Goal: Transaction & Acquisition: Purchase product/service

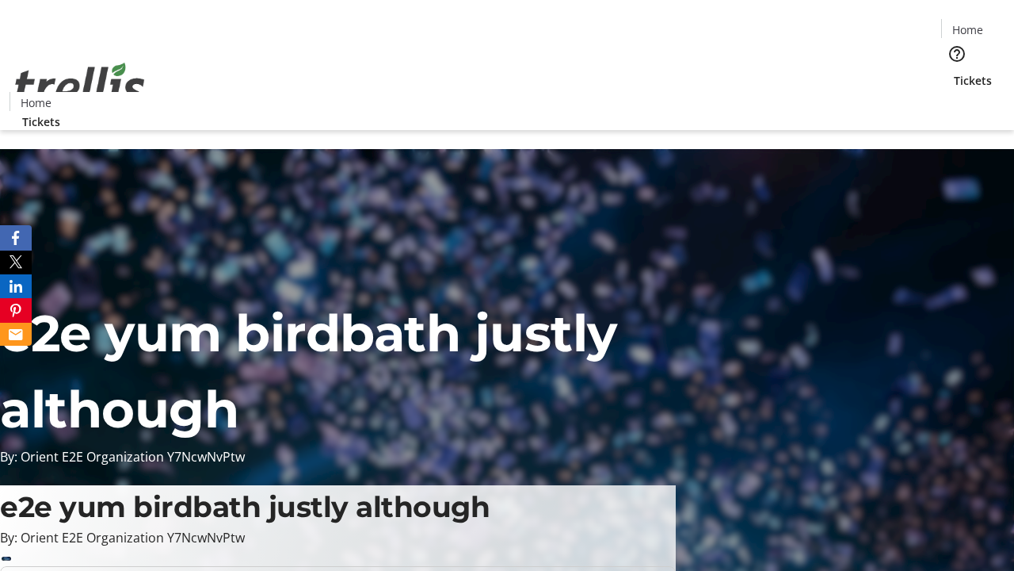
click at [954, 72] on span "Tickets" at bounding box center [973, 80] width 38 height 17
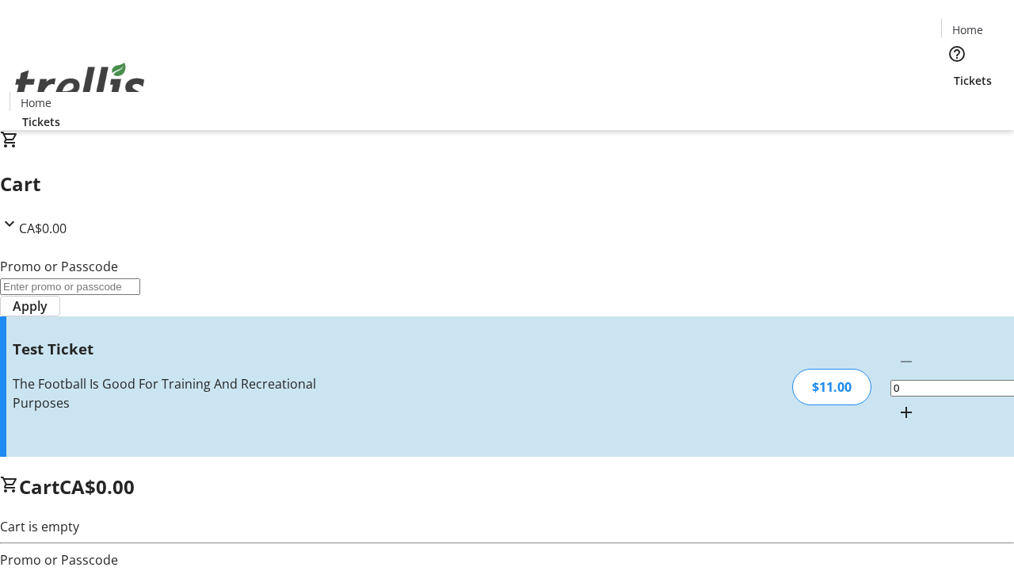
click at [897, 403] on mat-icon "Increment by one" at bounding box center [906, 412] width 19 height 19
type input "1"
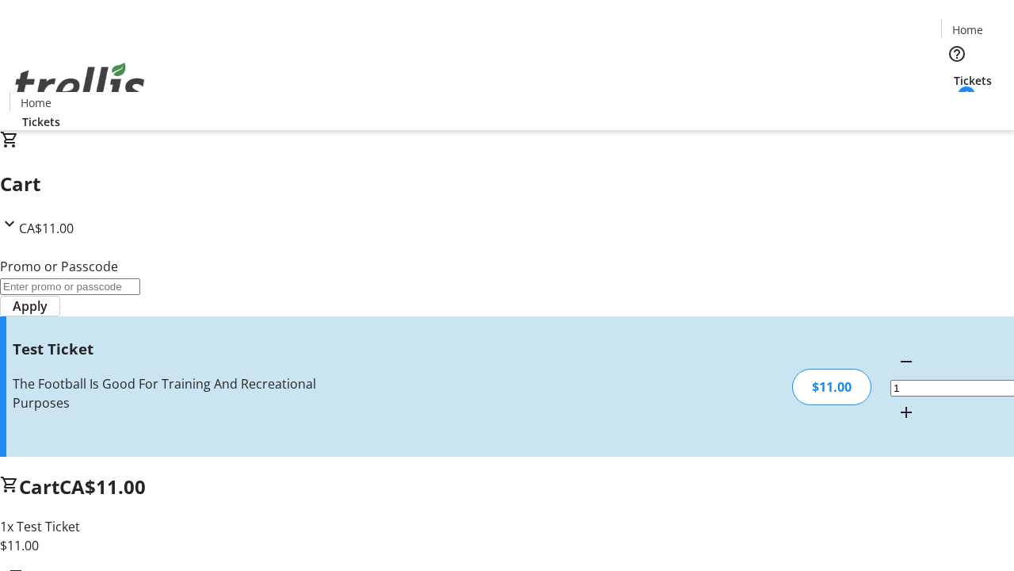
type input "UNLOCK"
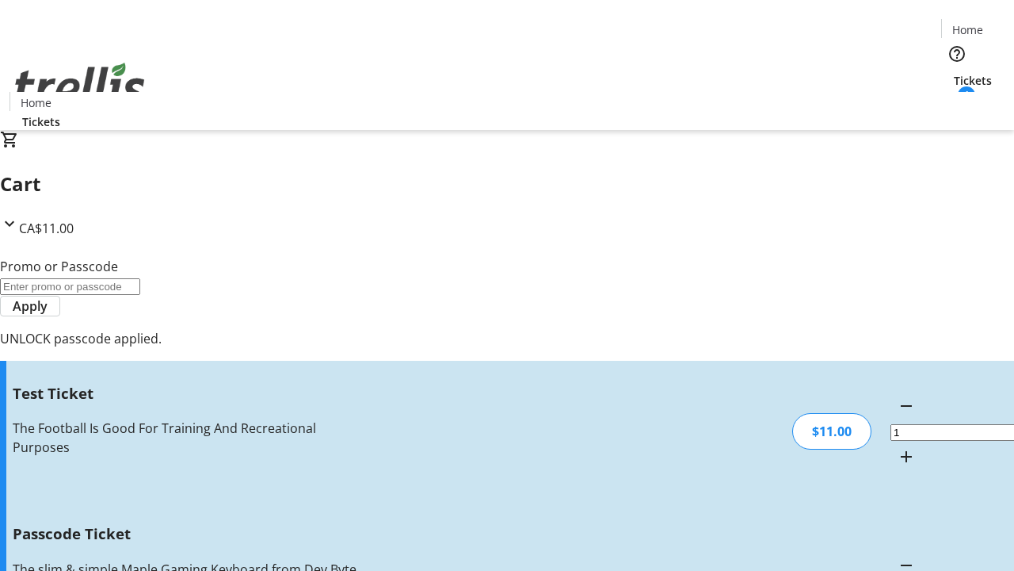
type input "5"
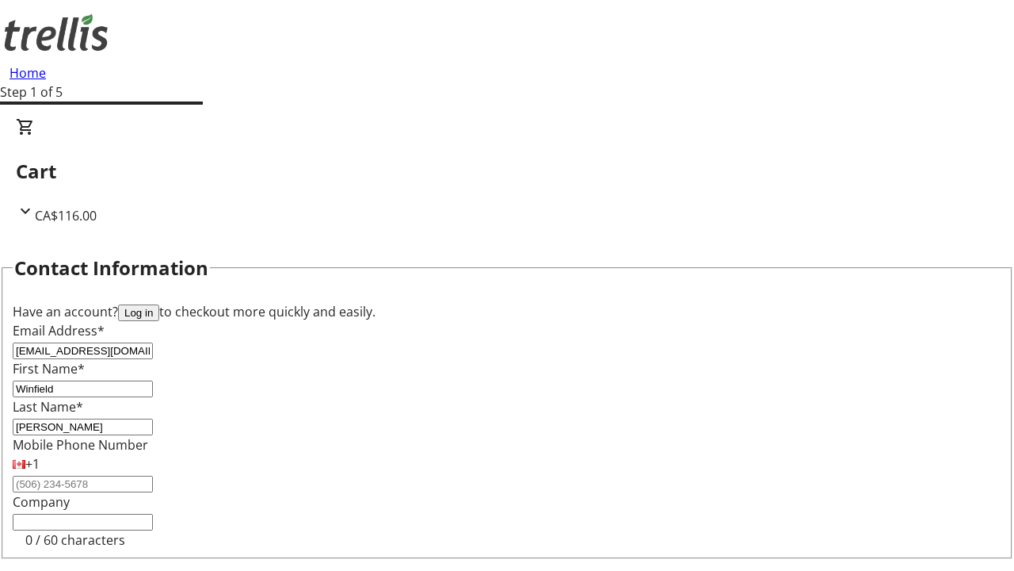
type input "[PERSON_NAME]"
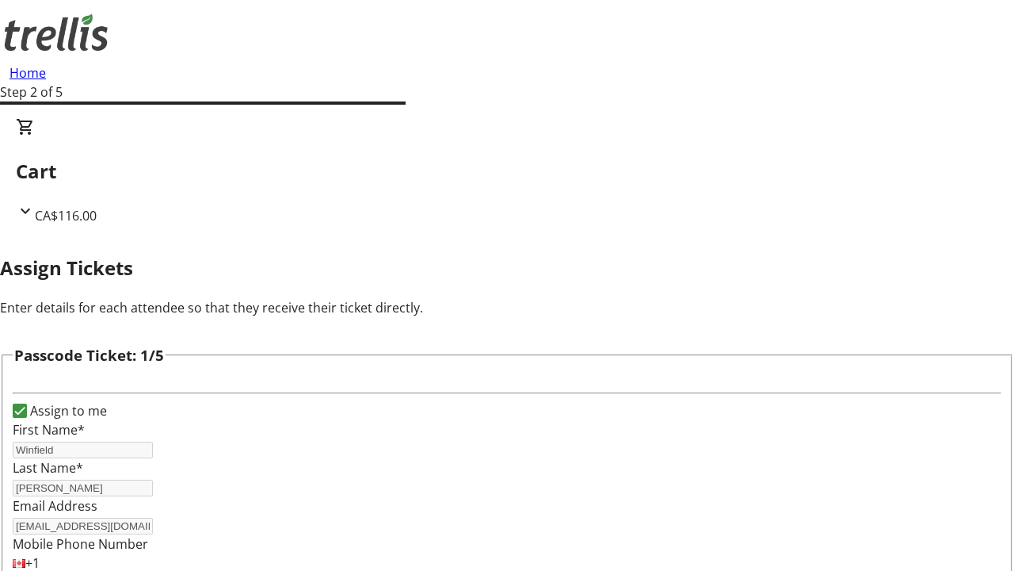
type input "Brisa"
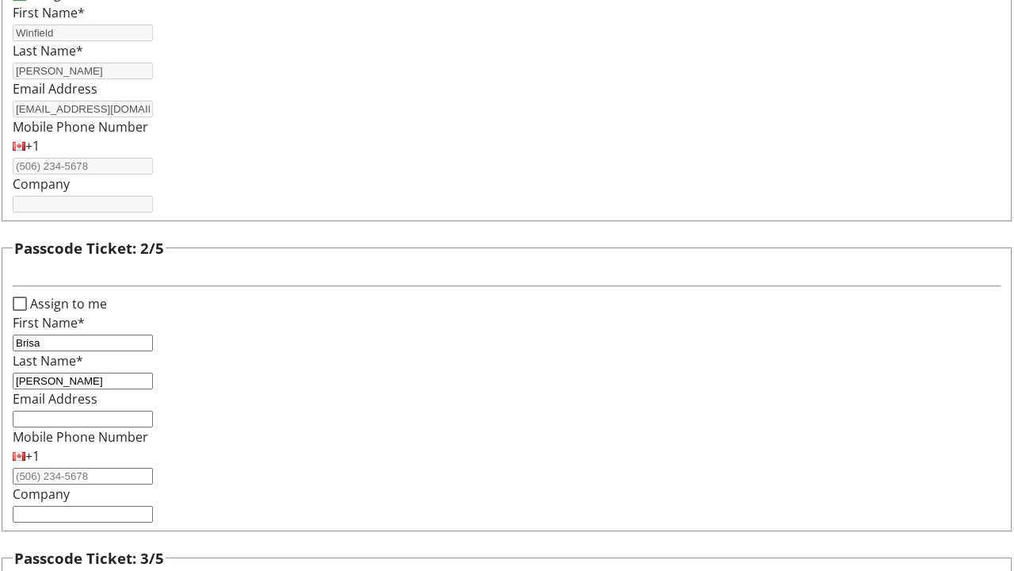
type input "[PERSON_NAME]"
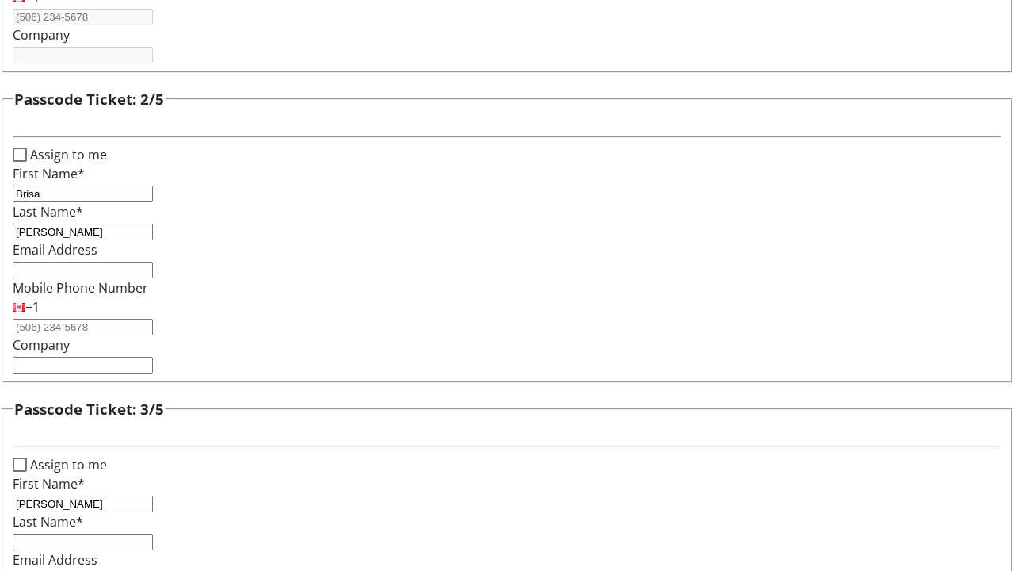
type input "[PERSON_NAME]"
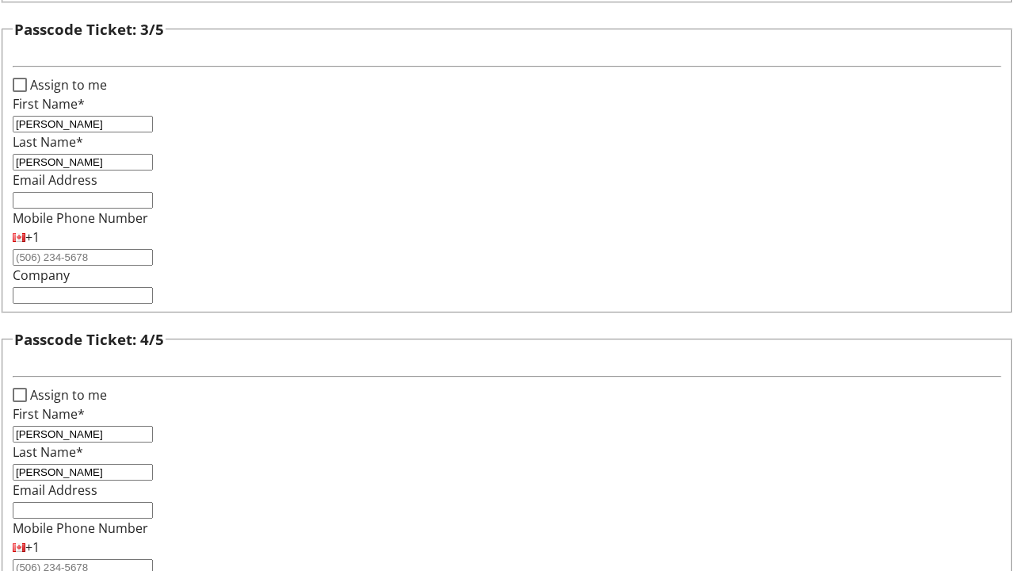
type input "[PERSON_NAME]"
checkbox input "true"
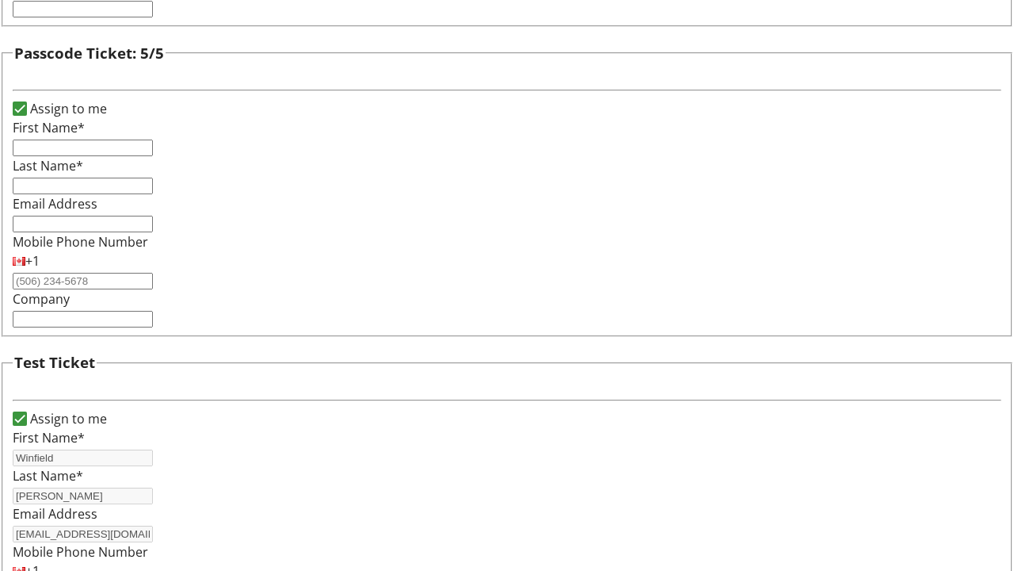
type input "Winfield"
type input "[PERSON_NAME]"
type input "[EMAIL_ADDRESS][DOMAIN_NAME]"
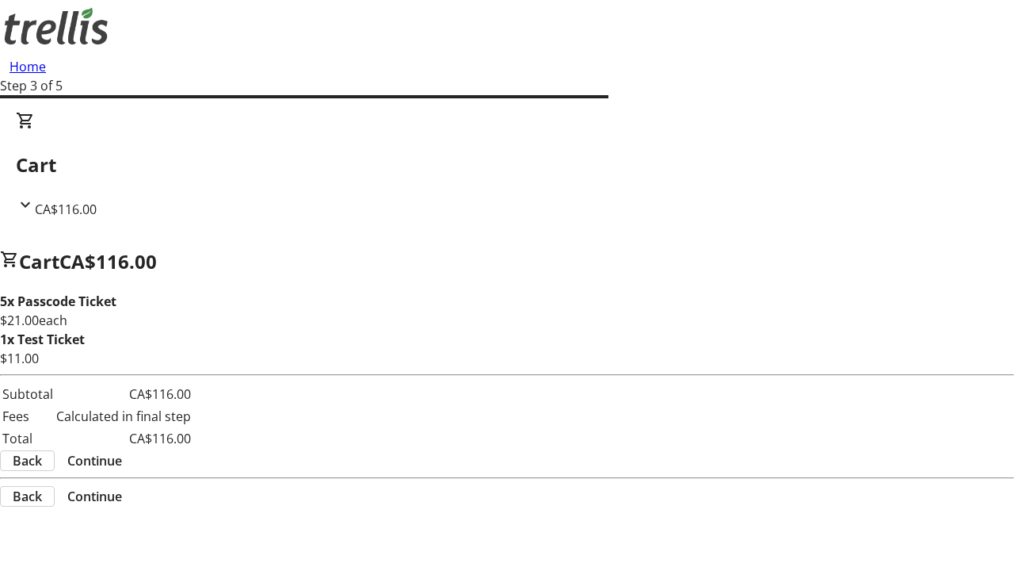
scroll to position [0, 0]
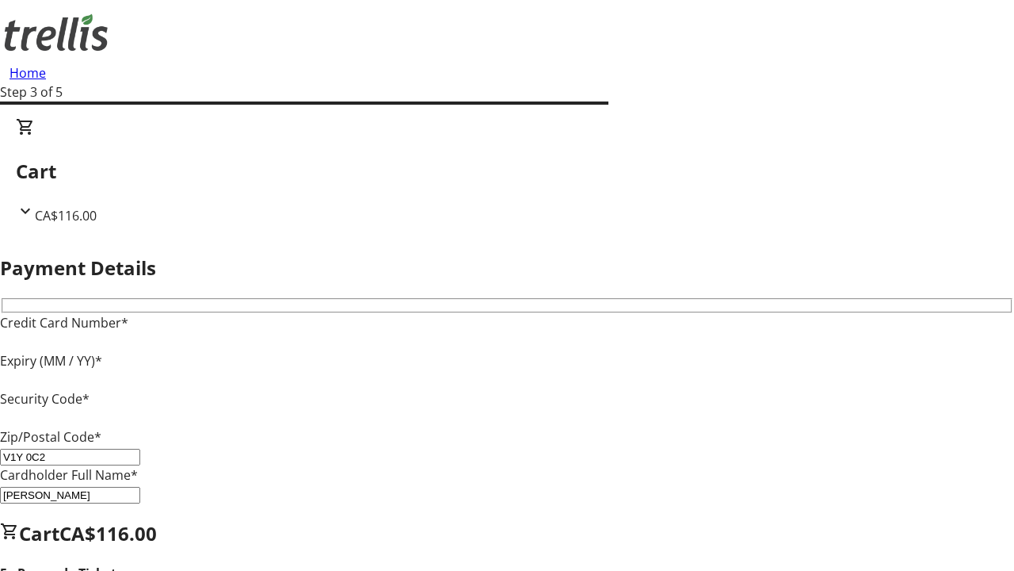
type input "V1Y 0C2"
